Goal: Find specific page/section: Find specific page/section

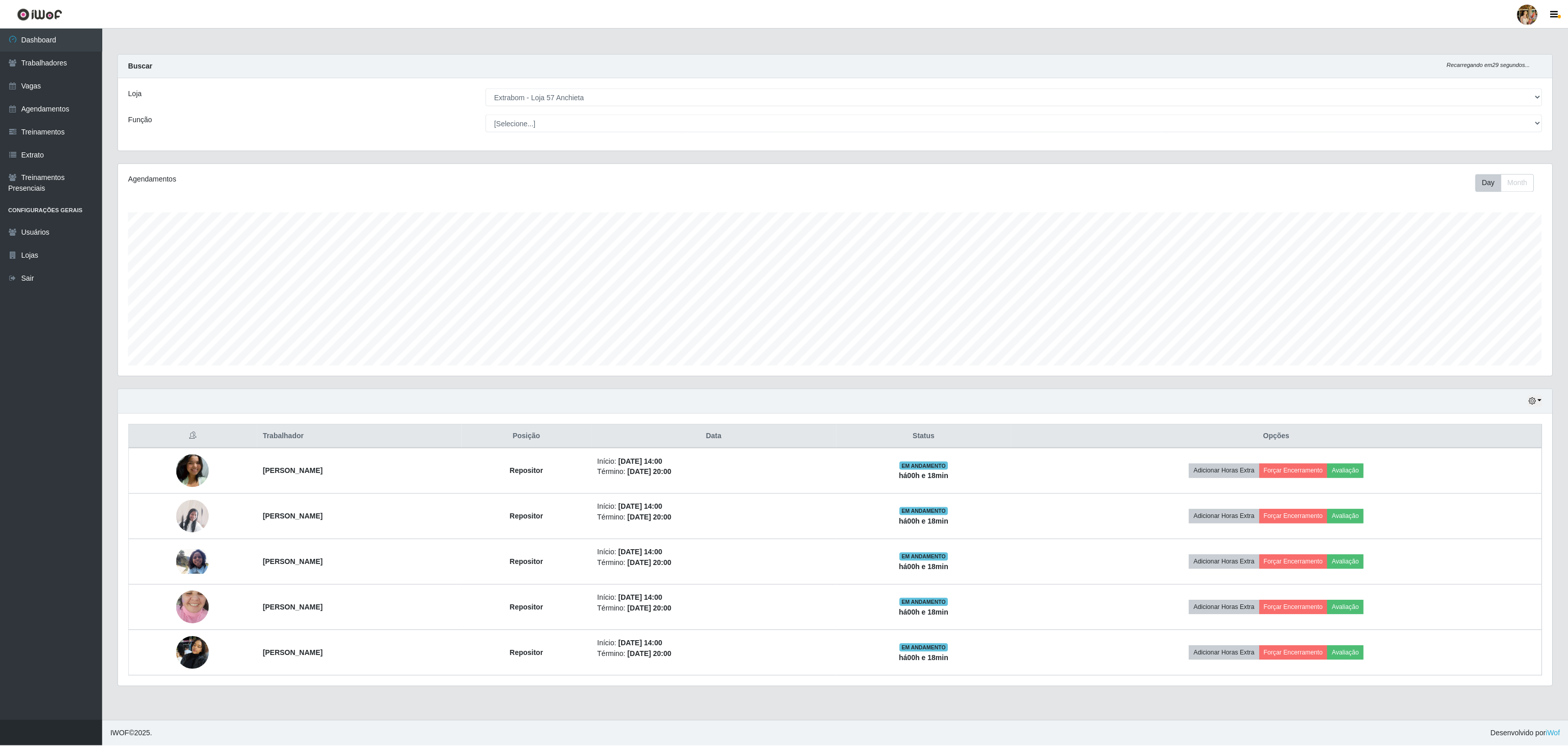
scroll to position [213, 1436]
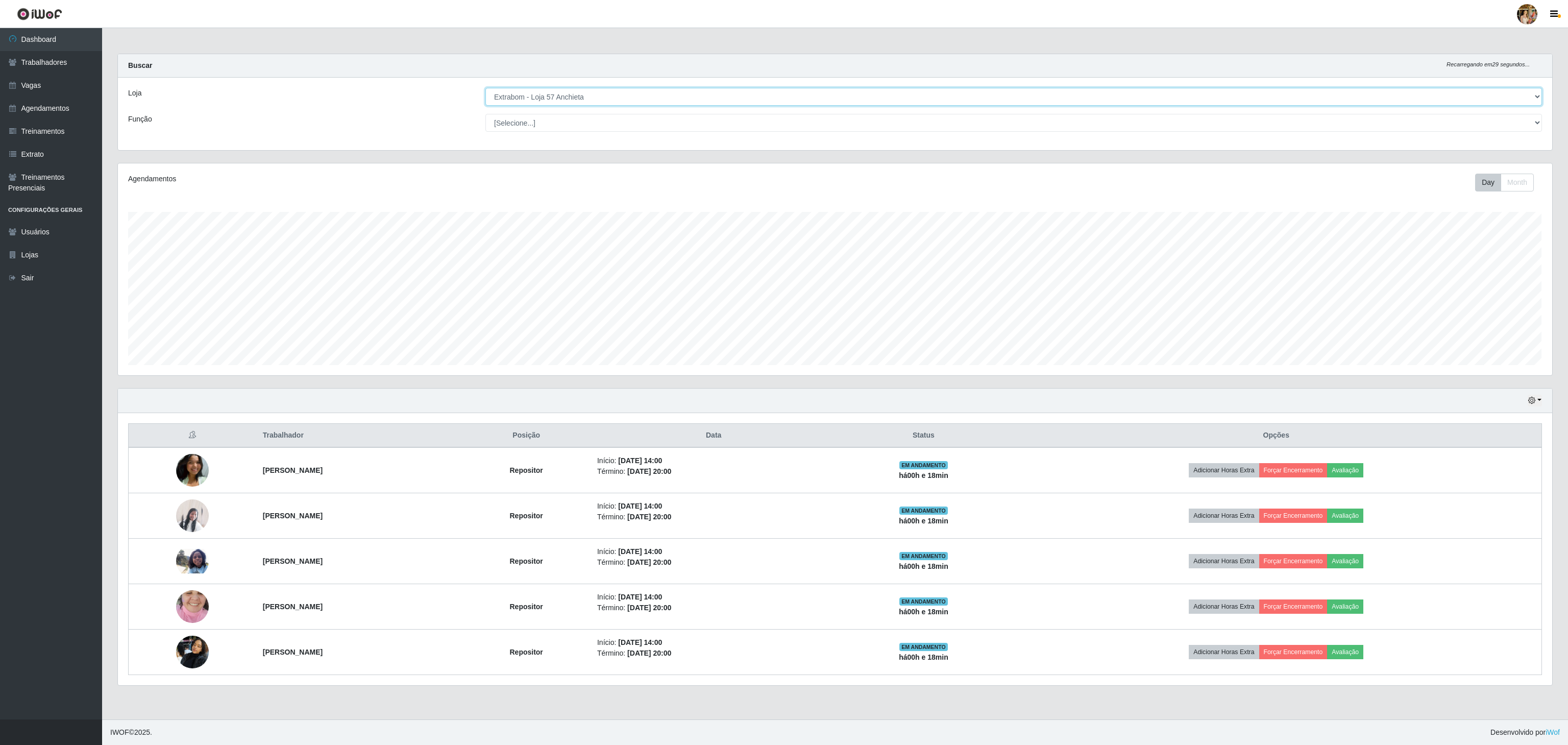
click at [559, 97] on select "[Selecione...] Atacado Vem - [GEOGRAPHIC_DATA] 30 Laranjeiras Velha Atacado Vem…" at bounding box center [1014, 97] width 1056 height 18
click at [485, 89] on select "[Selecione...] Atacado Vem - [GEOGRAPHIC_DATA] 30 Laranjeiras Velha Atacado Vem…" at bounding box center [1014, 97] width 1056 height 18
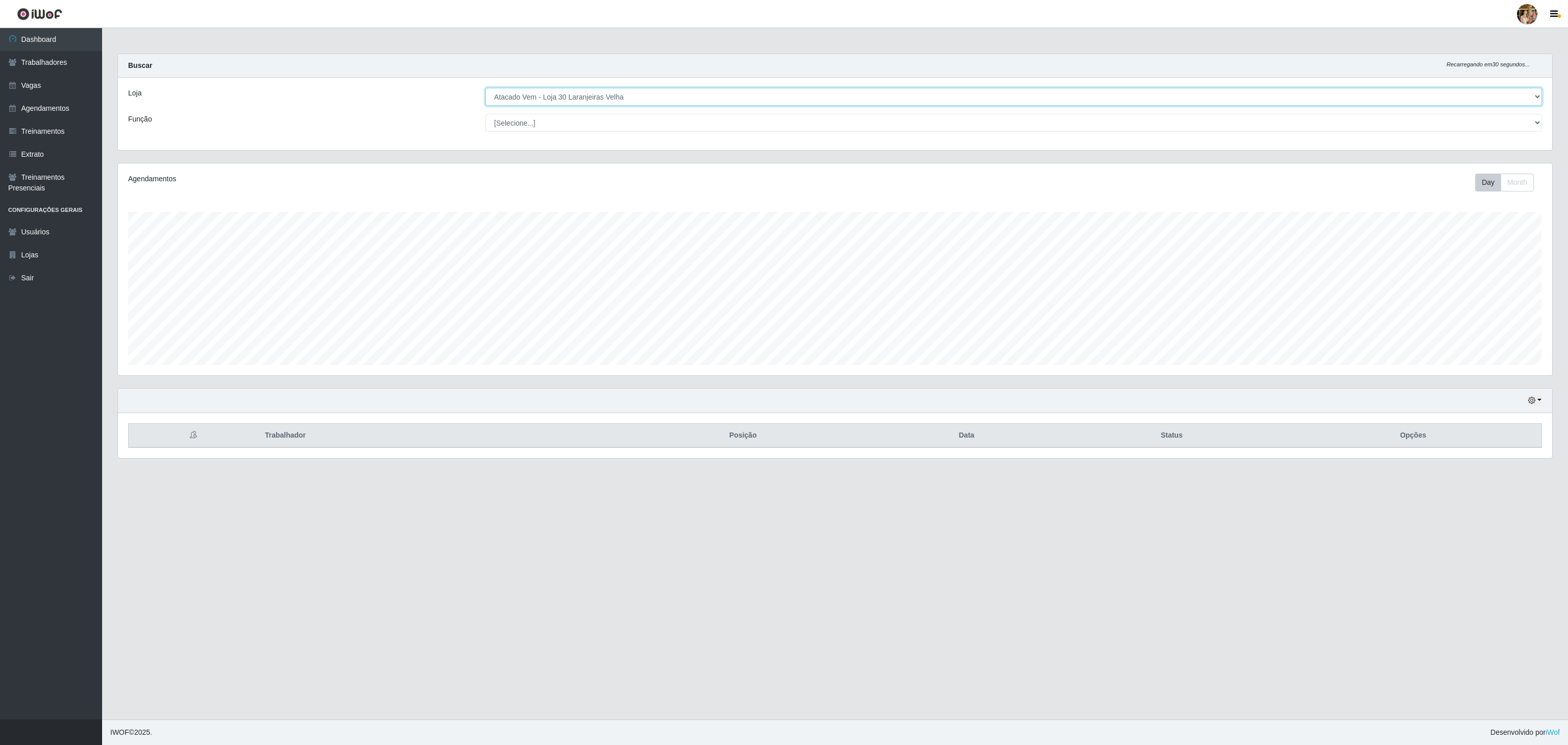
click at [573, 100] on select "[Selecione...] Atacado Vem - [GEOGRAPHIC_DATA] 30 Laranjeiras Velha Atacado Vem…" at bounding box center [1014, 97] width 1056 height 18
click at [485, 89] on select "[Selecione...] Atacado Vem - [GEOGRAPHIC_DATA] 30 Laranjeiras Velha Atacado Vem…" at bounding box center [1014, 97] width 1056 height 18
click at [629, 101] on select "[Selecione...] Atacado Vem - [GEOGRAPHIC_DATA] 30 Laranjeiras Velha Atacado Vem…" at bounding box center [1014, 97] width 1056 height 18
click at [485, 89] on select "[Selecione...] Atacado Vem - [GEOGRAPHIC_DATA] 30 Laranjeiras Velha Atacado Vem…" at bounding box center [1014, 97] width 1056 height 18
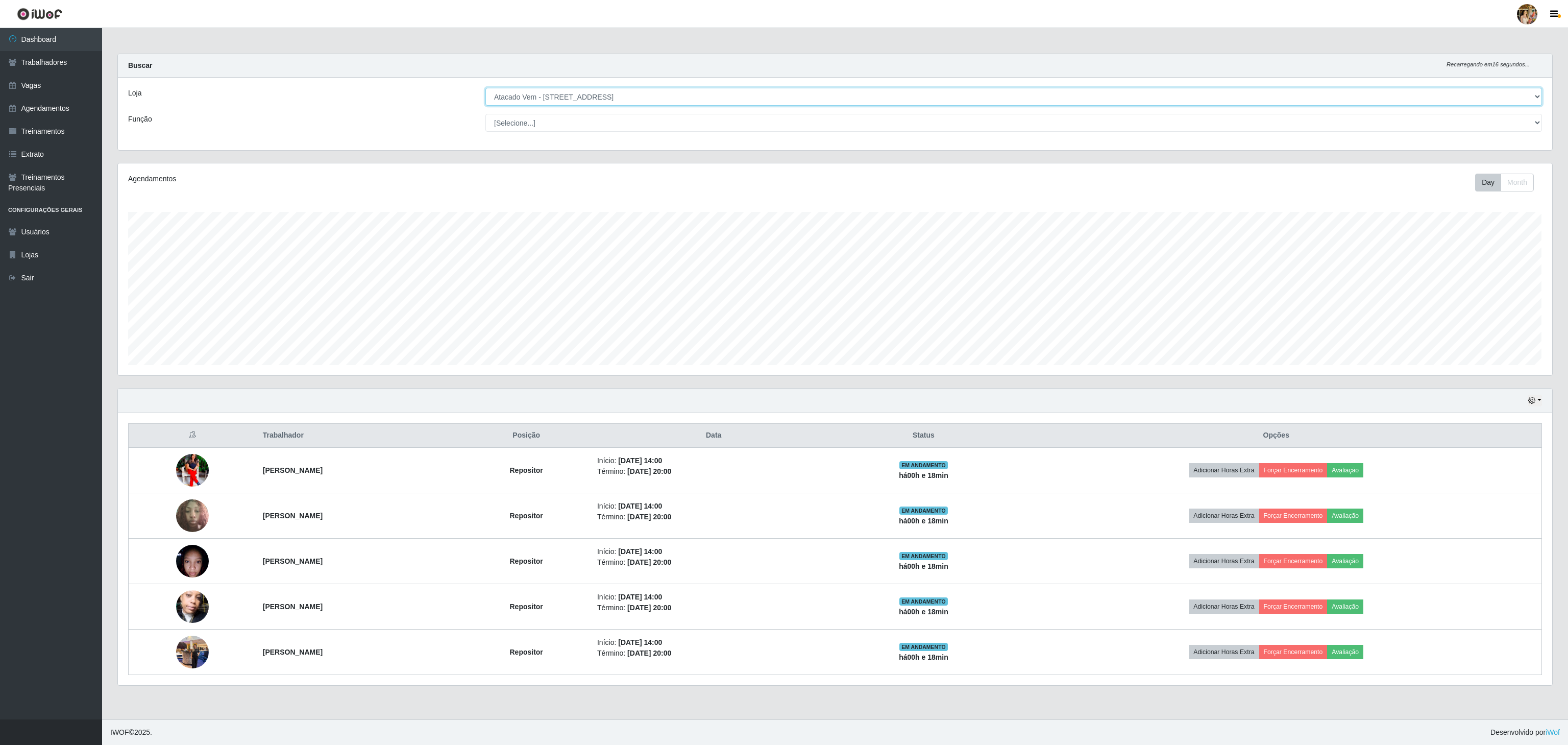
click at [574, 95] on select "[Selecione...] Atacado Vem - [GEOGRAPHIC_DATA] 30 Laranjeiras Velha Atacado Vem…" at bounding box center [1014, 97] width 1056 height 18
click at [485, 89] on select "[Selecione...] Atacado Vem - [GEOGRAPHIC_DATA] 30 Laranjeiras Velha Atacado Vem…" at bounding box center [1014, 97] width 1056 height 18
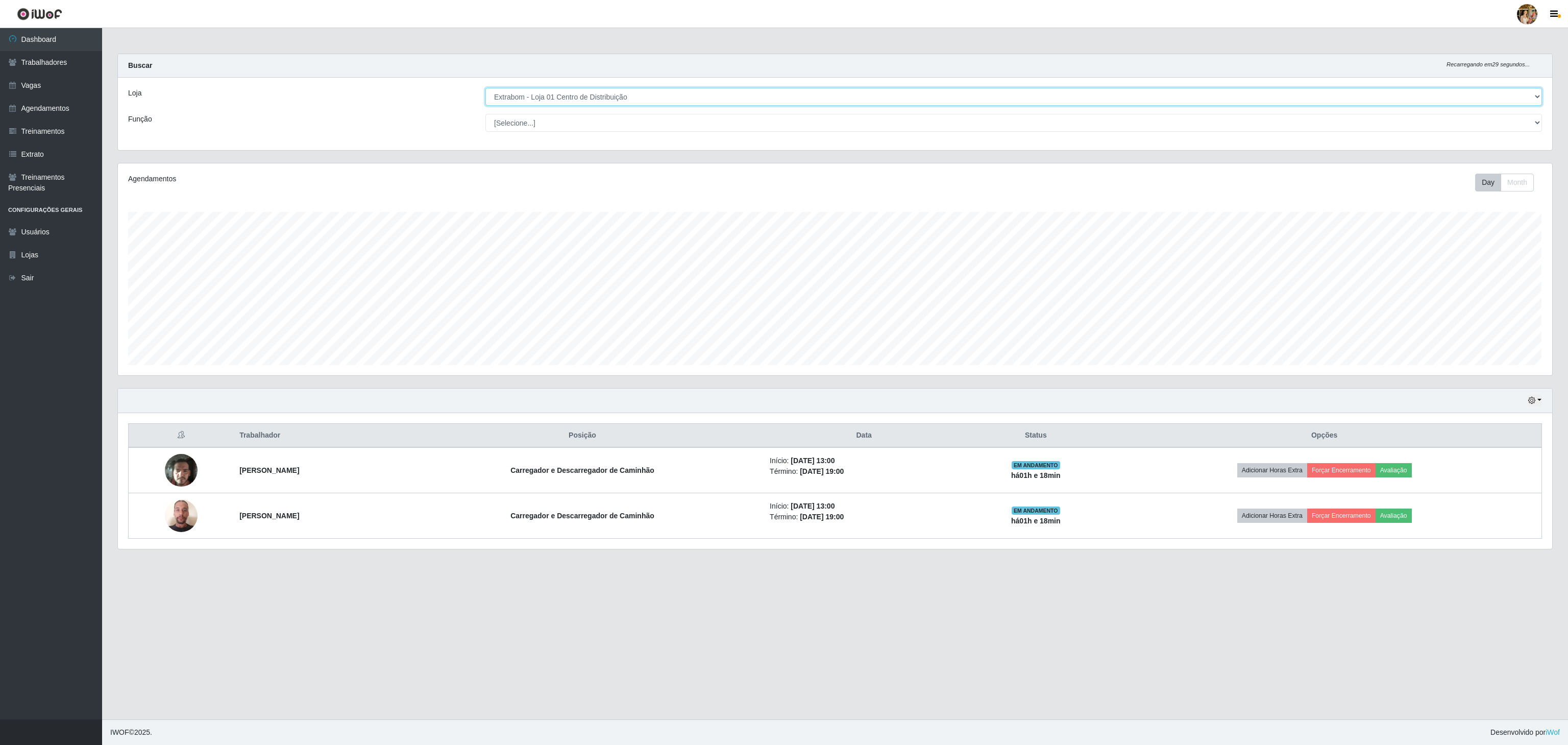
click at [598, 93] on select "[Selecione...] Atacado Vem - [GEOGRAPHIC_DATA] 30 Laranjeiras Velha Atacado Vem…" at bounding box center [1014, 97] width 1056 height 18
click at [485, 89] on select "[Selecione...] Atacado Vem - [GEOGRAPHIC_DATA] 30 Laranjeiras Velha Atacado Vem…" at bounding box center [1014, 97] width 1056 height 18
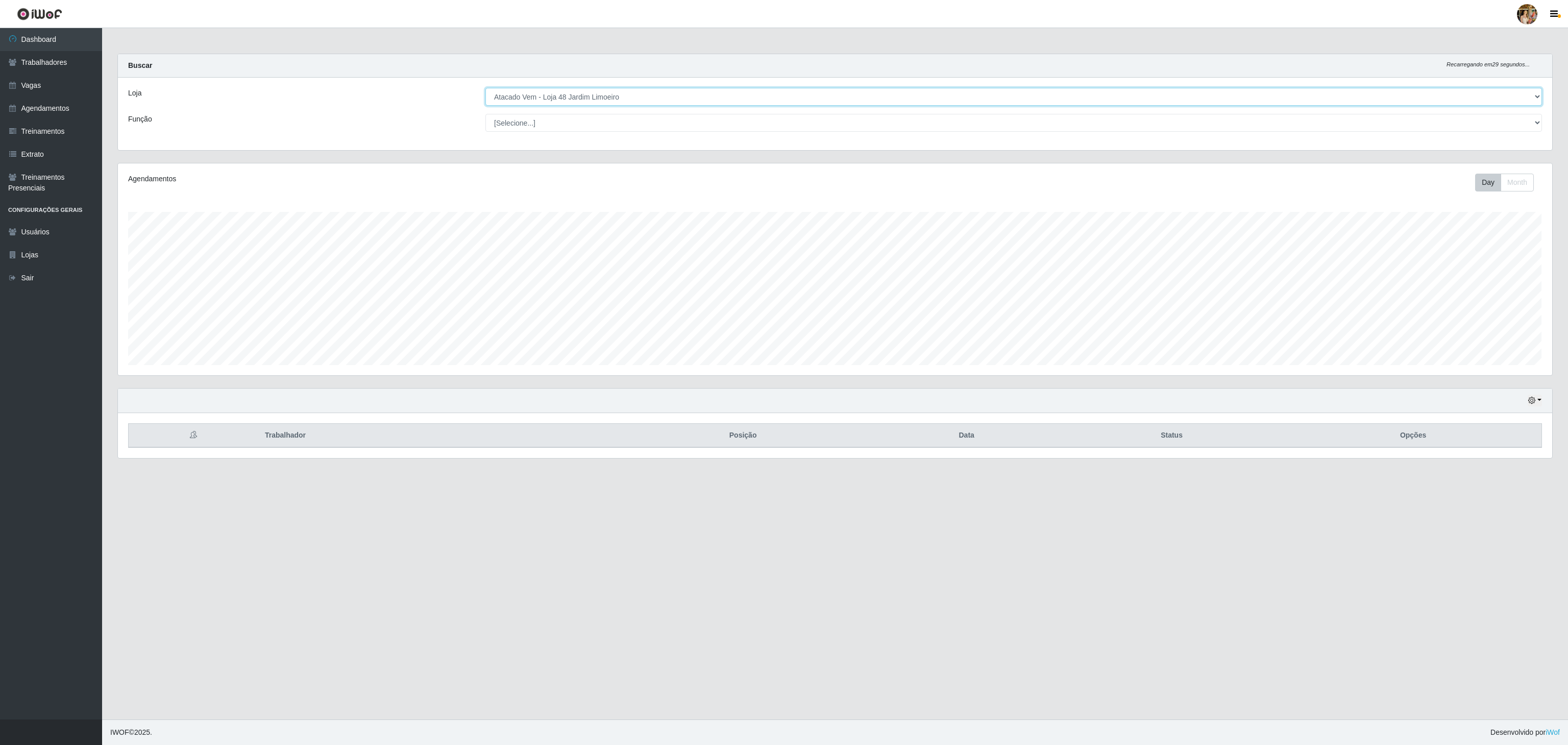
click at [589, 105] on select "[Selecione...] Atacado Vem - [GEOGRAPHIC_DATA] 30 Laranjeiras Velha Atacado Vem…" at bounding box center [1014, 97] width 1056 height 18
click at [485, 89] on select "[Selecione...] Atacado Vem - [GEOGRAPHIC_DATA] 30 Laranjeiras Velha Atacado Vem…" at bounding box center [1014, 97] width 1056 height 18
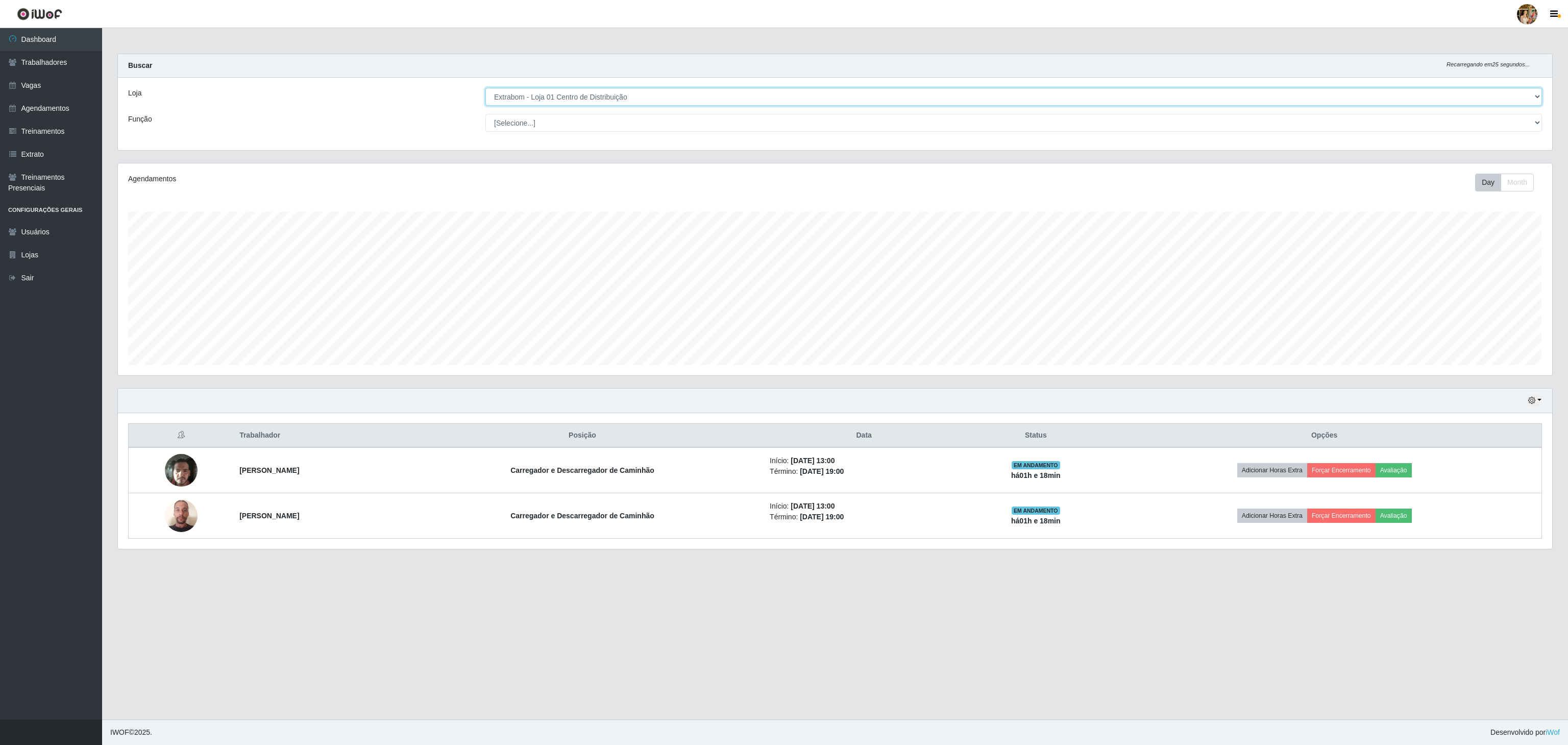
click at [586, 99] on select "[Selecione...] Atacado Vem - [GEOGRAPHIC_DATA] 30 Laranjeiras Velha Atacado Vem…" at bounding box center [1014, 97] width 1056 height 18
click at [485, 89] on select "[Selecione...] Atacado Vem - [GEOGRAPHIC_DATA] 30 Laranjeiras Velha Atacado Vem…" at bounding box center [1014, 97] width 1056 height 18
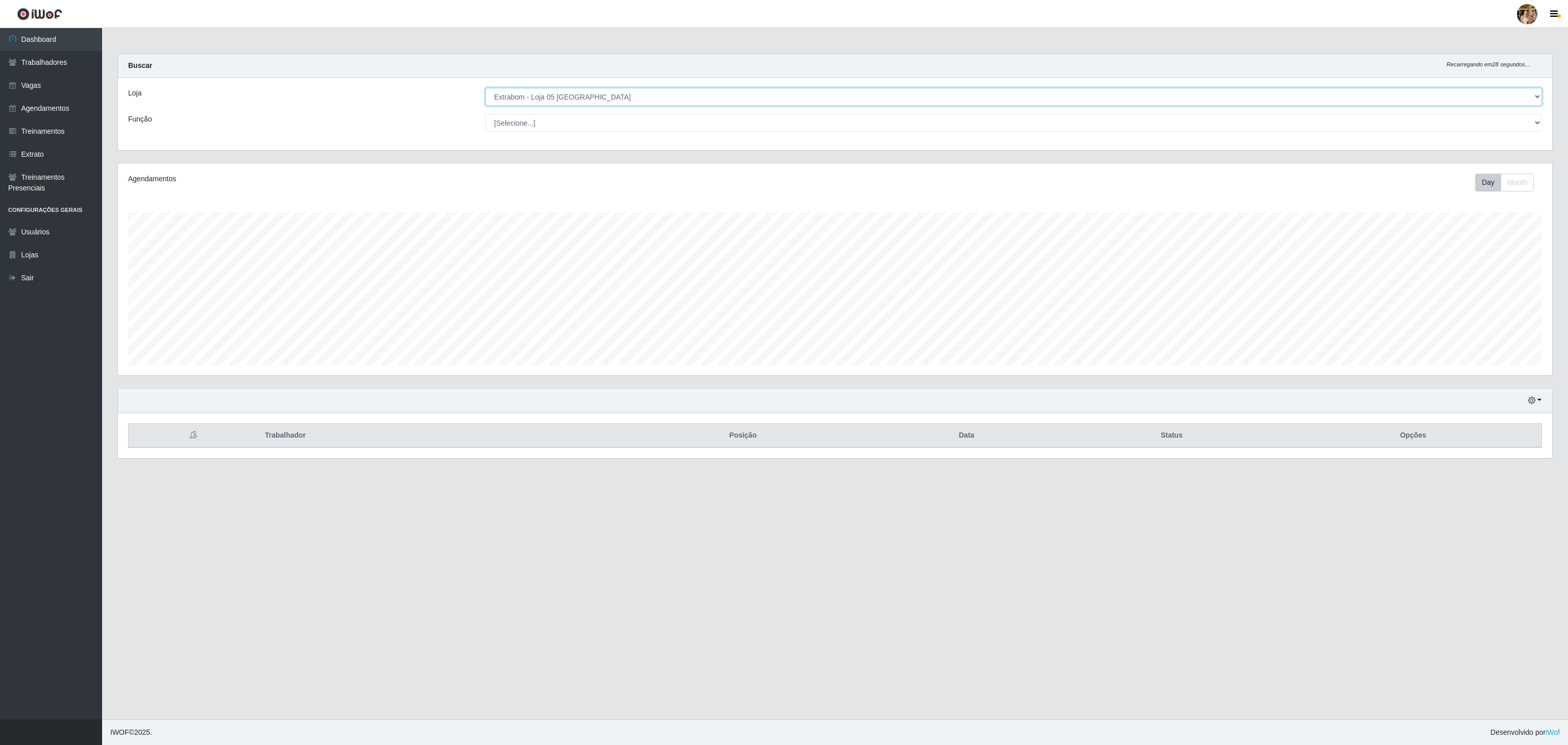
click at [554, 91] on select "[Selecione...] Atacado Vem - [GEOGRAPHIC_DATA] 30 Laranjeiras Velha Atacado Vem…" at bounding box center [1014, 97] width 1056 height 18
click at [485, 89] on select "[Selecione...] Atacado Vem - [GEOGRAPHIC_DATA] 30 Laranjeiras Velha Atacado Vem…" at bounding box center [1014, 97] width 1056 height 18
drag, startPoint x: 562, startPoint y: 94, endPoint x: 562, endPoint y: 103, distance: 9.0
click at [562, 94] on select "[Selecione...] Atacado Vem - [GEOGRAPHIC_DATA] 30 Laranjeiras Velha Atacado Vem…" at bounding box center [1014, 97] width 1056 height 18
select select "470"
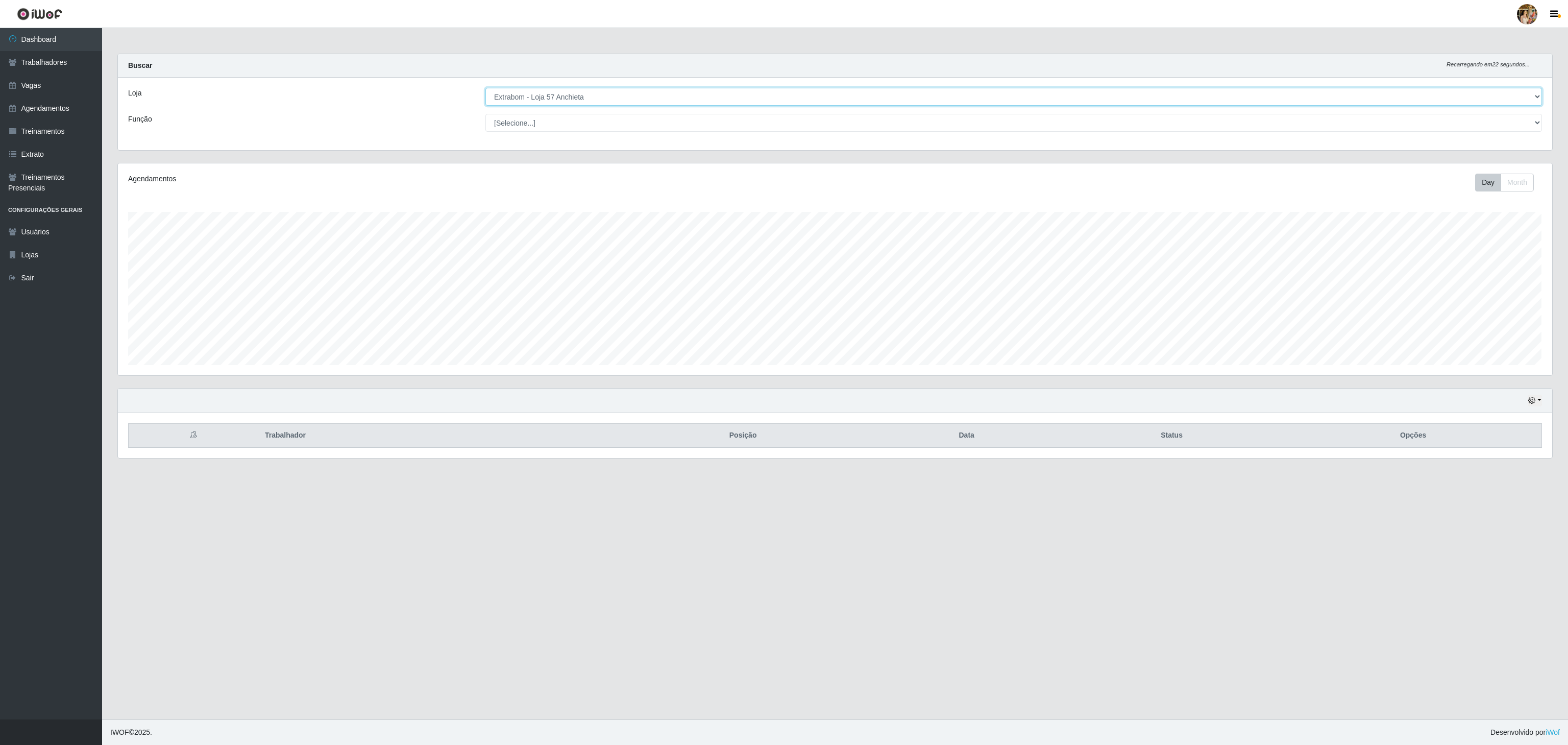
click at [485, 89] on select "[Selecione...] Atacado Vem - [GEOGRAPHIC_DATA] 30 Laranjeiras Velha Atacado Vem…" at bounding box center [1014, 97] width 1056 height 18
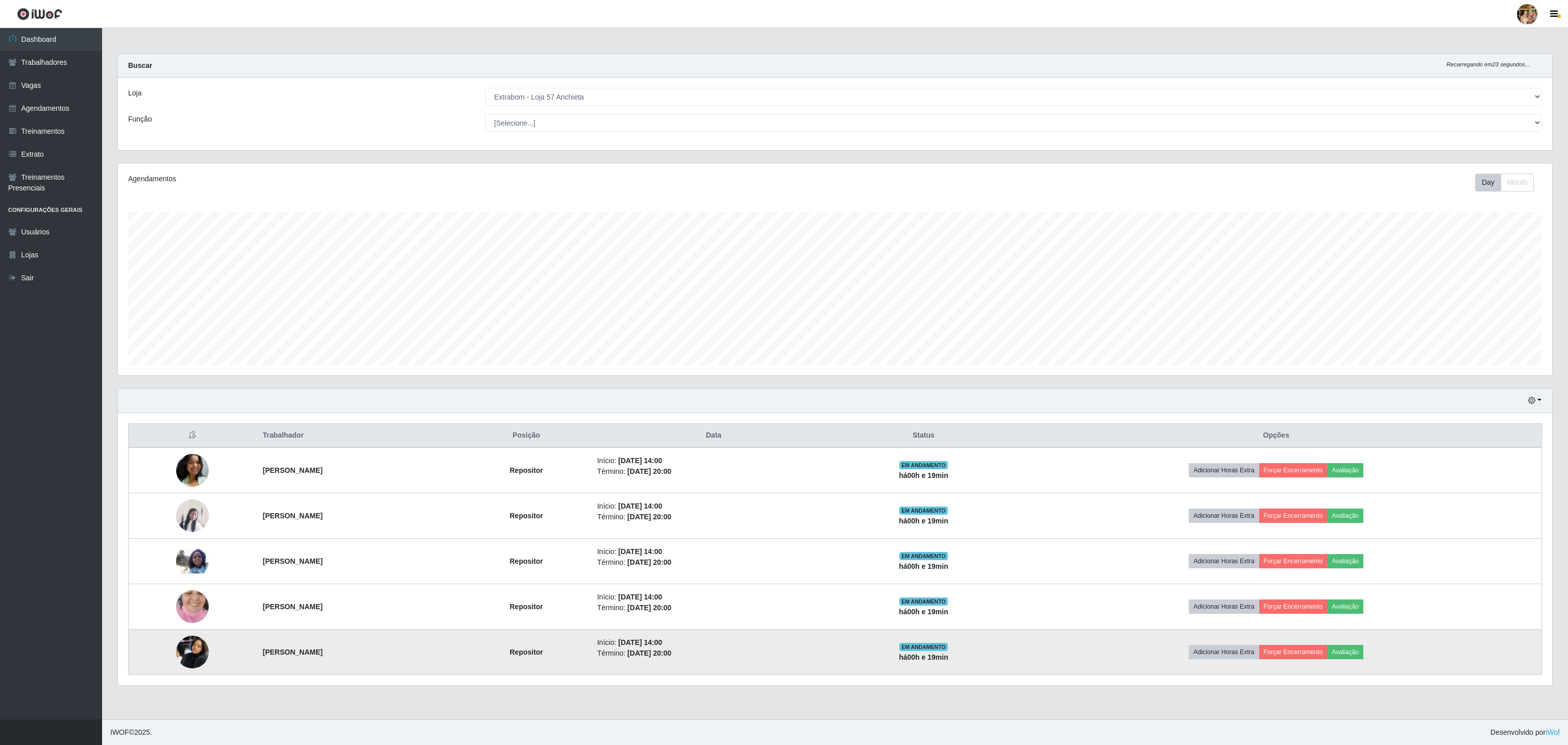
drag, startPoint x: 238, startPoint y: 658, endPoint x: 408, endPoint y: 673, distance: 170.7
click at [408, 673] on tr "[PERSON_NAME] Repositor Início: [DATE] 14:00 Término: [DATE] 20:00 EM ANDAMENTO…" at bounding box center [836, 652] width 1414 height 46
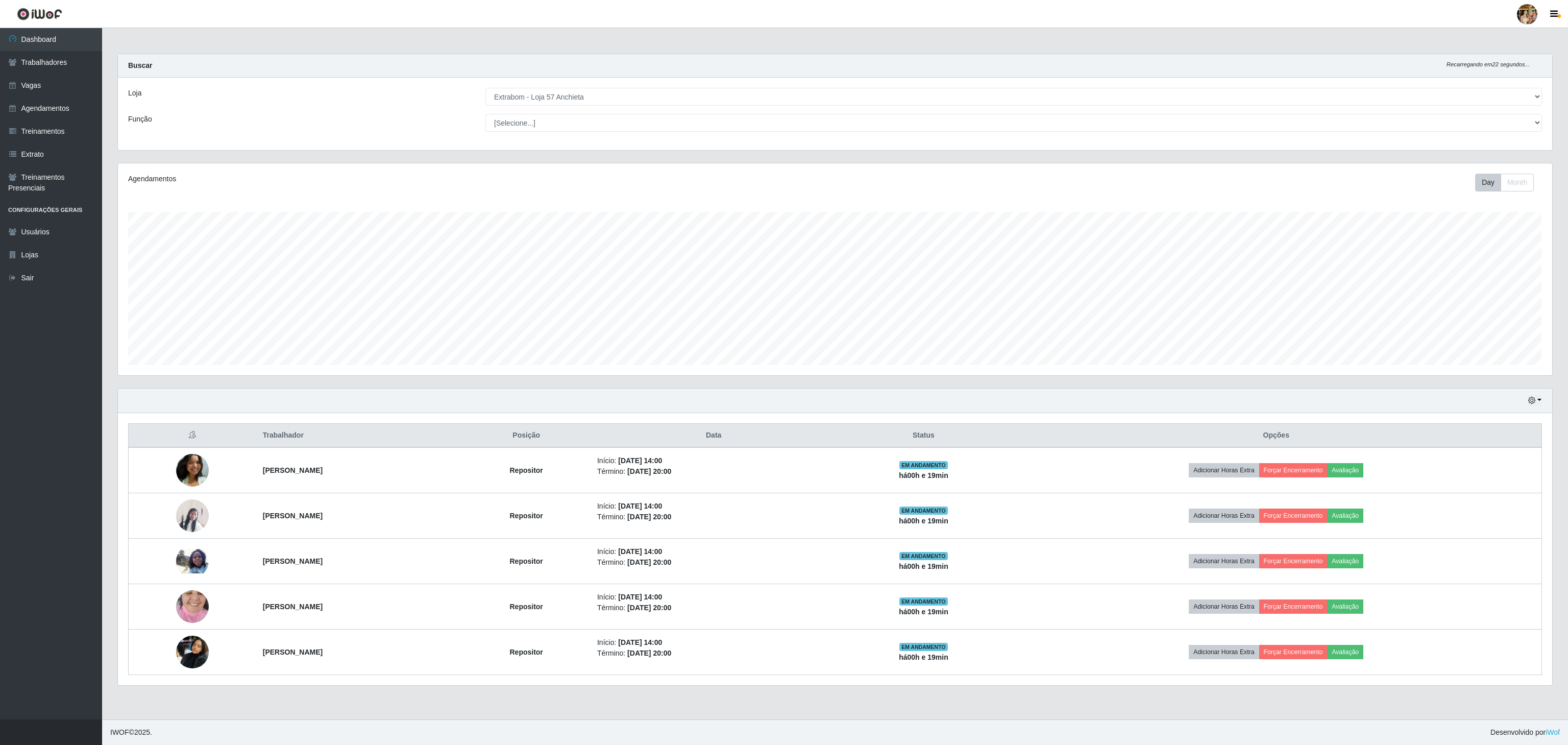
copy tr "[PERSON_NAME]"
click at [47, 84] on link "Vagas" at bounding box center [51, 86] width 102 height 23
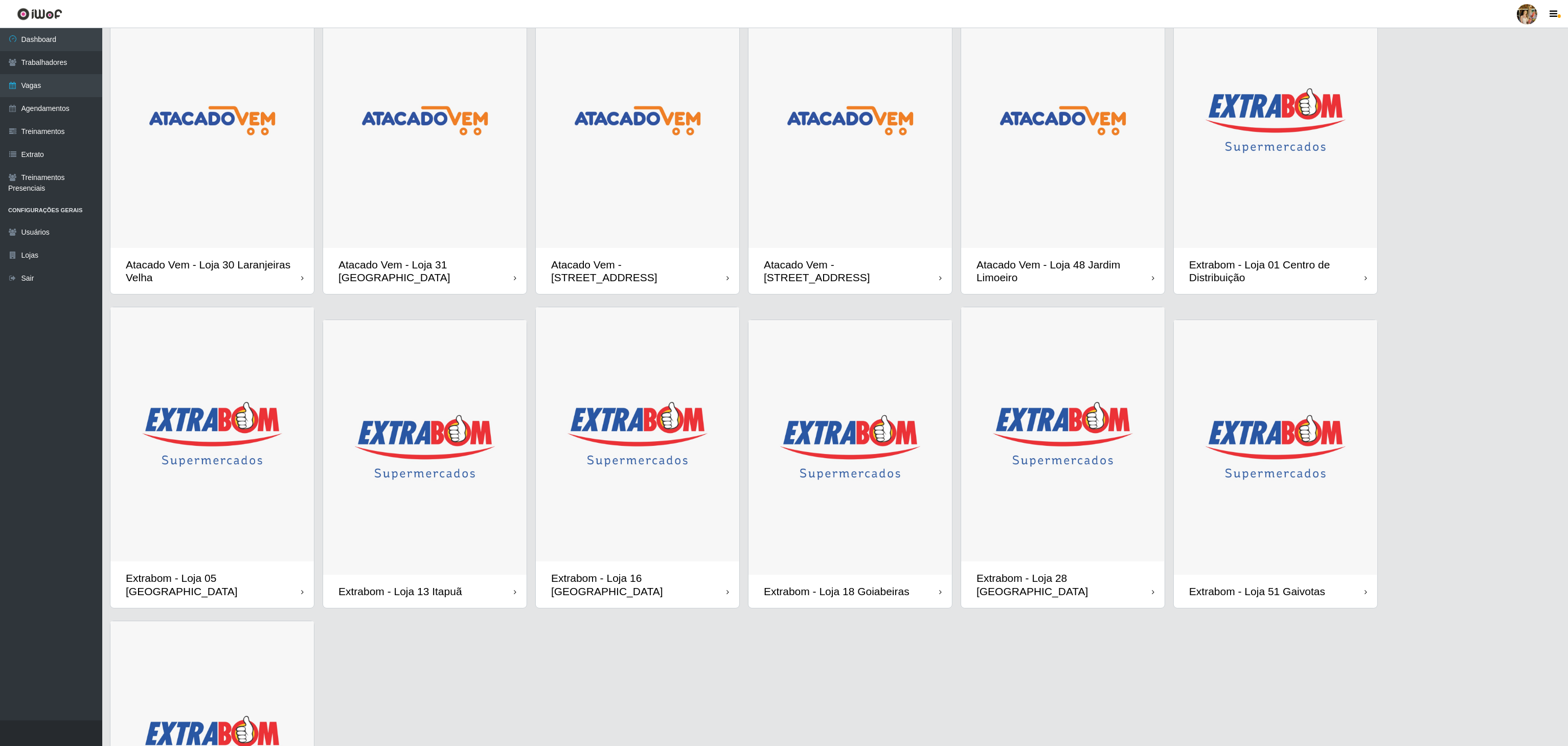
scroll to position [103, 0]
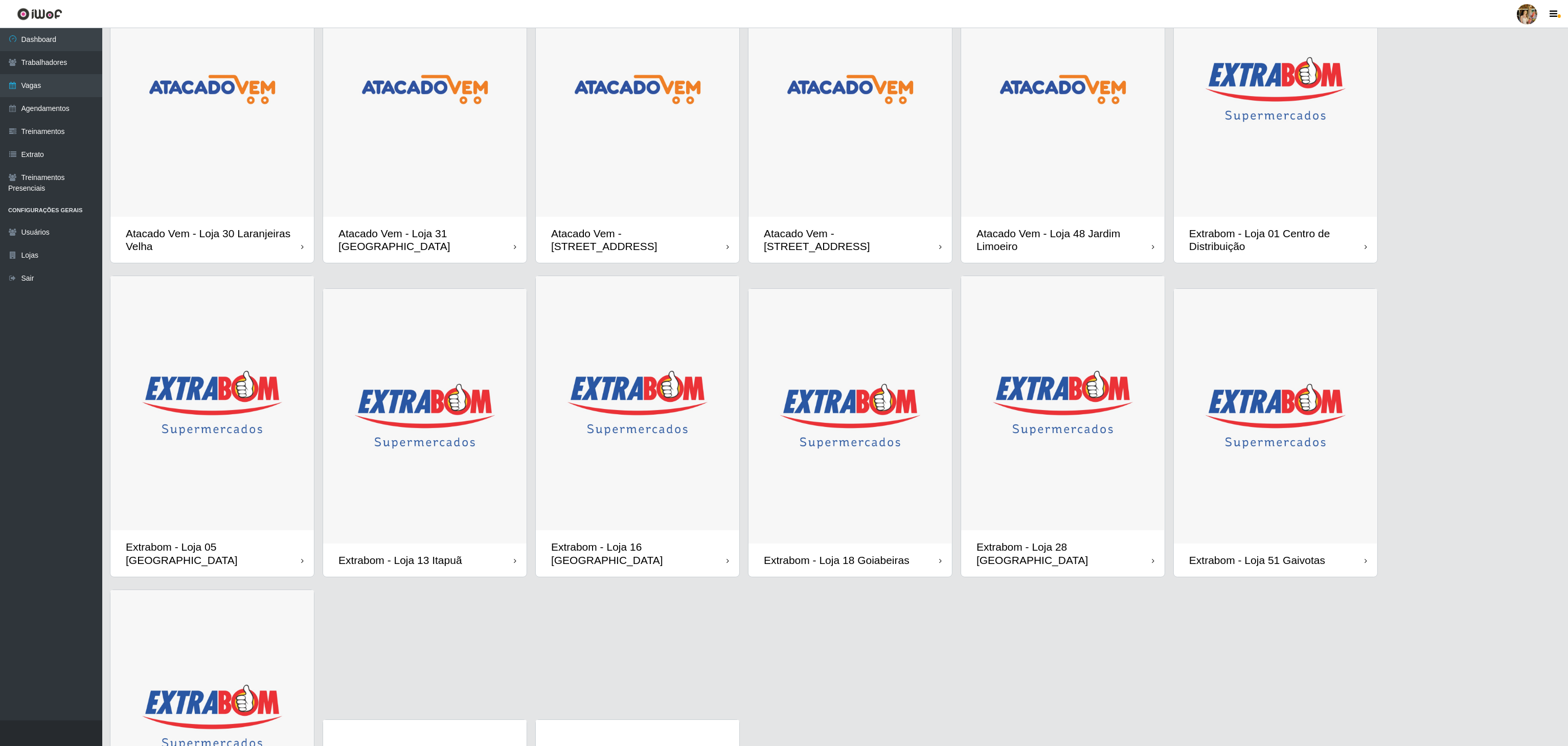
click at [1125, 443] on img at bounding box center [1063, 403] width 204 height 255
